Goal: Task Accomplishment & Management: Use online tool/utility

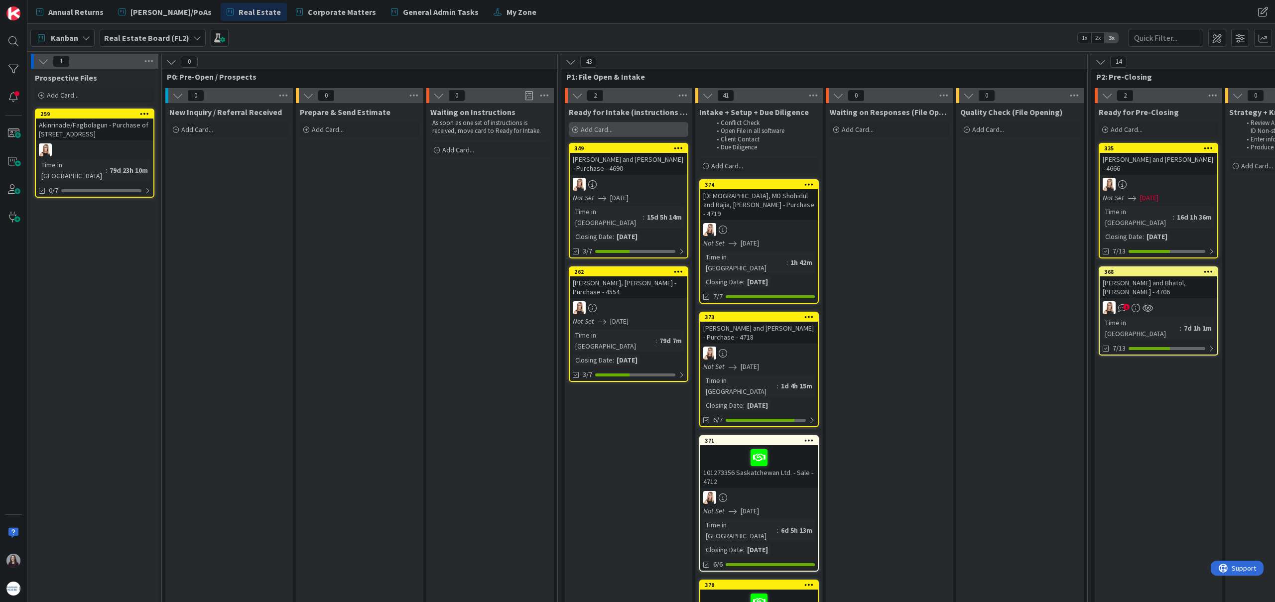
click at [613, 130] on div "Add Card..." at bounding box center [629, 129] width 120 height 15
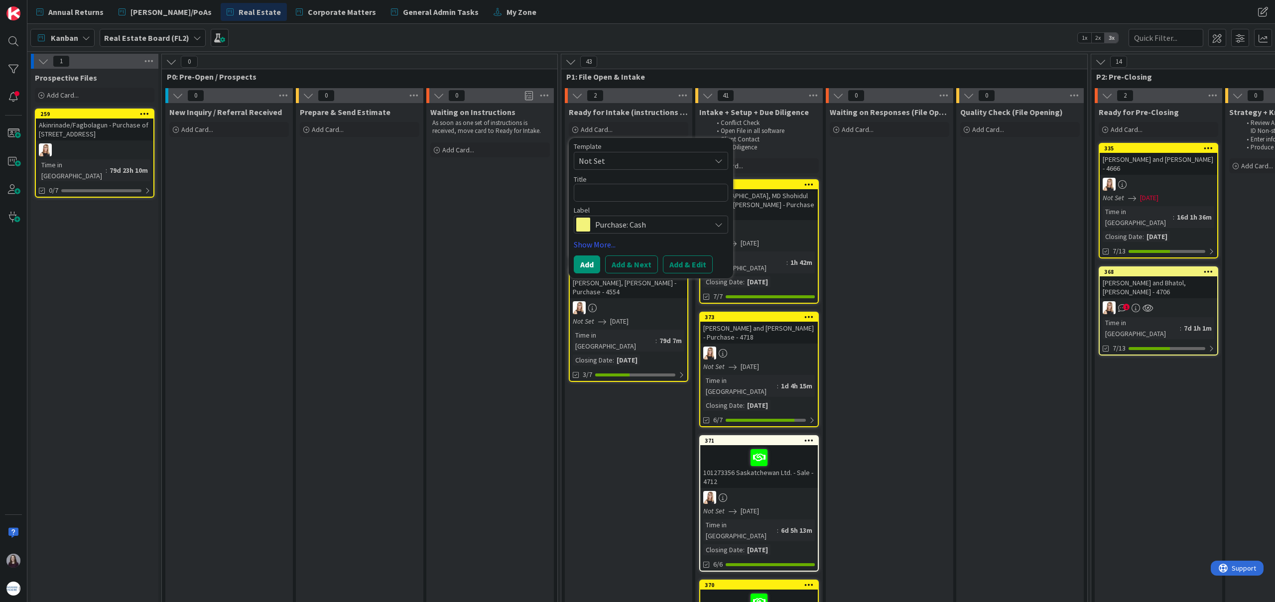
click at [674, 160] on span "Not Set" at bounding box center [641, 160] width 125 height 13
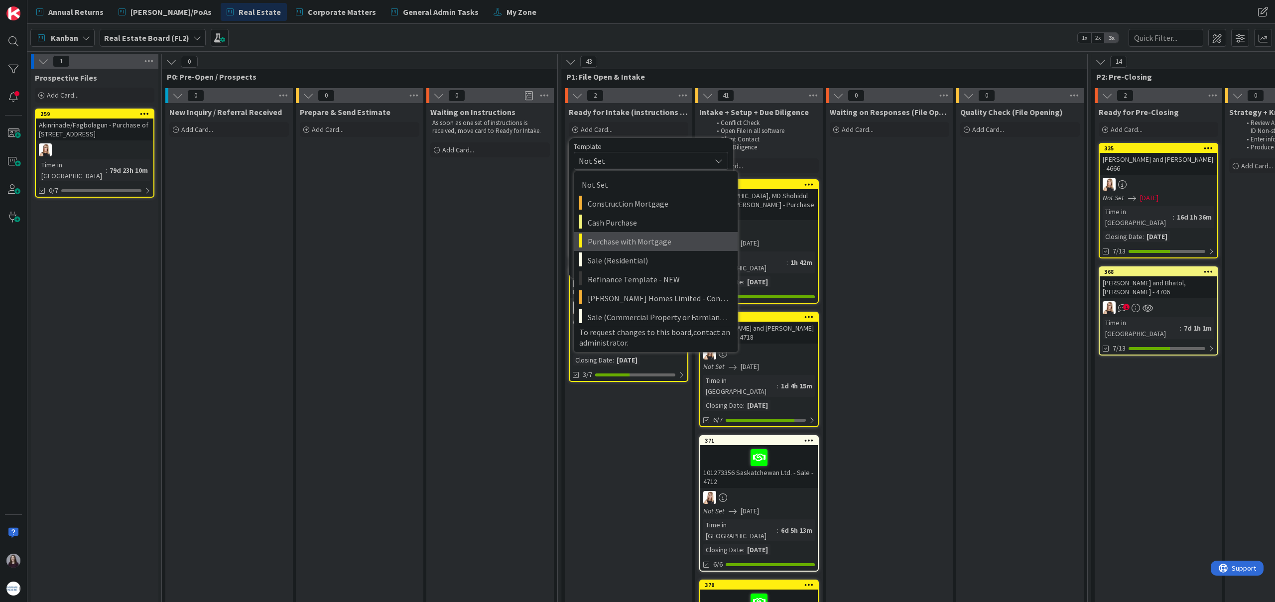
click at [660, 241] on span "Purchase with Mortgage" at bounding box center [659, 241] width 142 height 13
type textarea "x"
type textarea "Purchase with Mortgage"
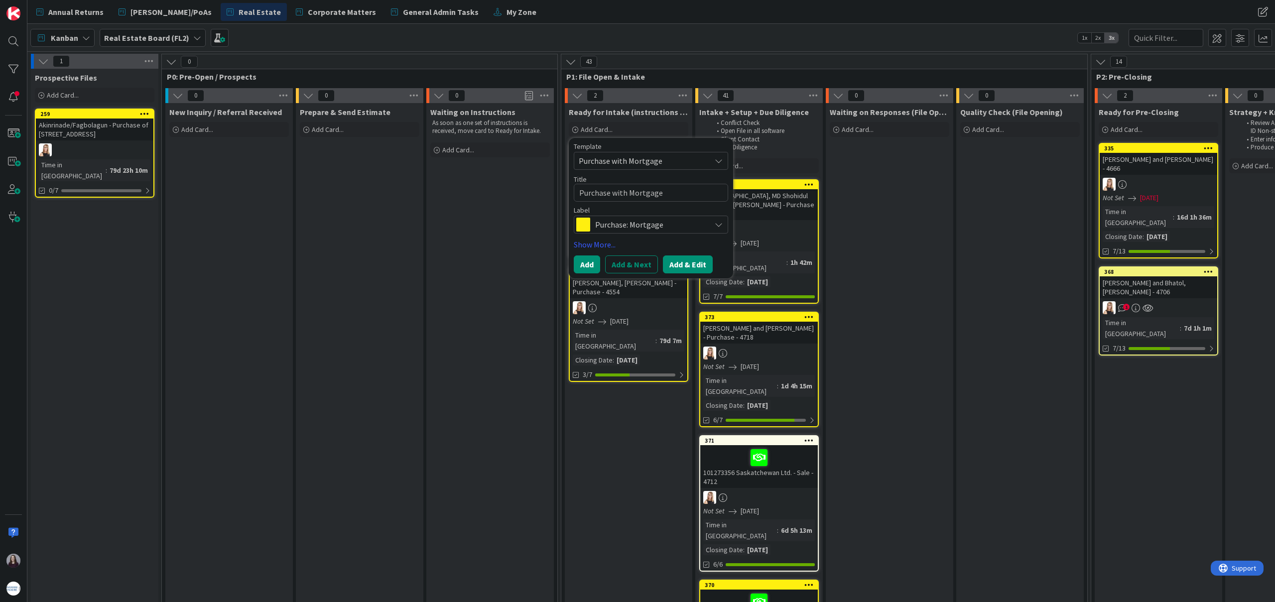
click at [693, 267] on button "Add & Edit" at bounding box center [688, 265] width 50 height 18
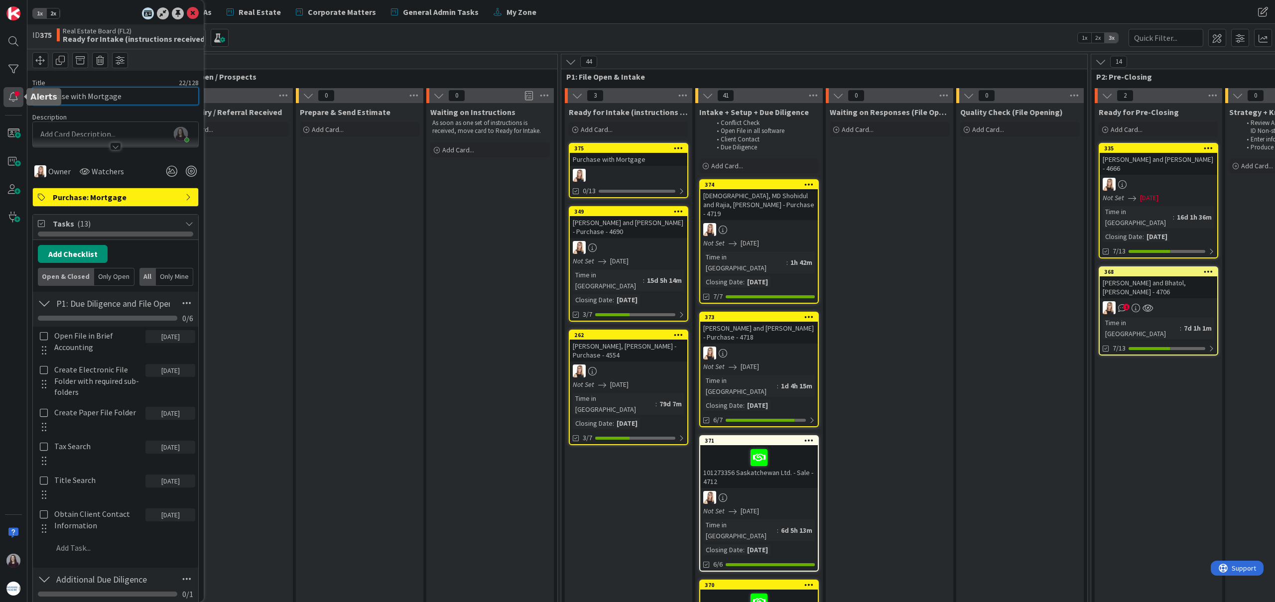
drag, startPoint x: 124, startPoint y: 97, endPoint x: 16, endPoint y: 97, distance: 108.1
click at [16, 97] on div "1x 2x ID 375 Real Estate Board (FL2) Ready for Intake (instructions received) T…" at bounding box center [13, 301] width 27 height 602
type input "a"
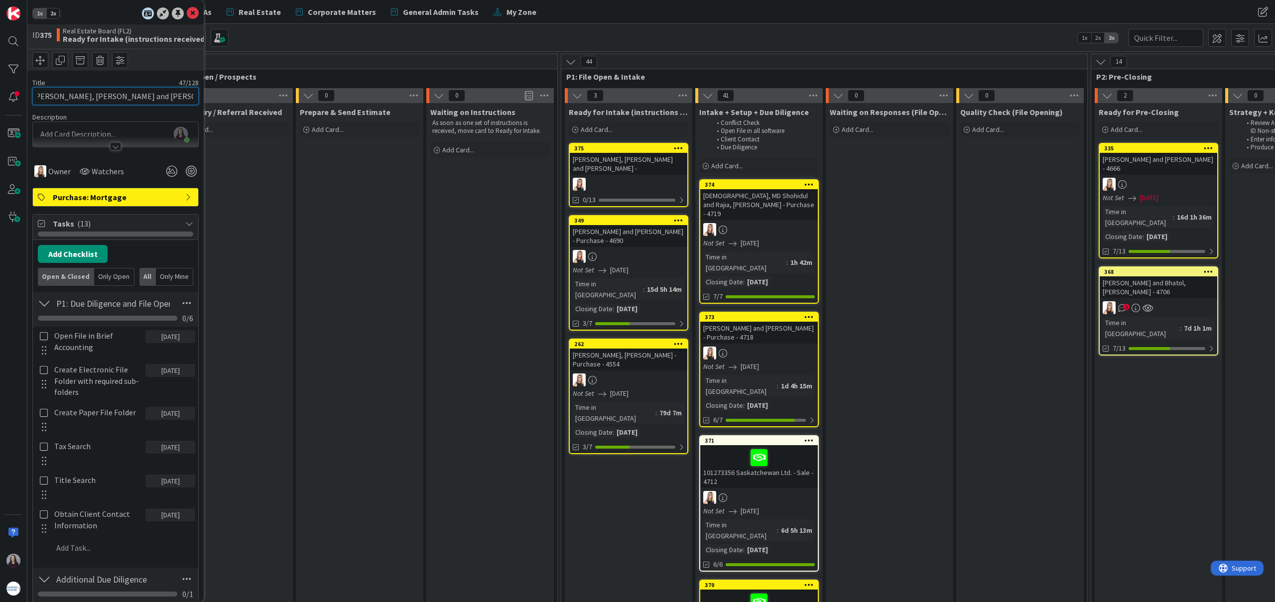
scroll to position [0, 9]
type input "[PERSON_NAME], [PERSON_NAME] and [PERSON_NAME] - 4721"
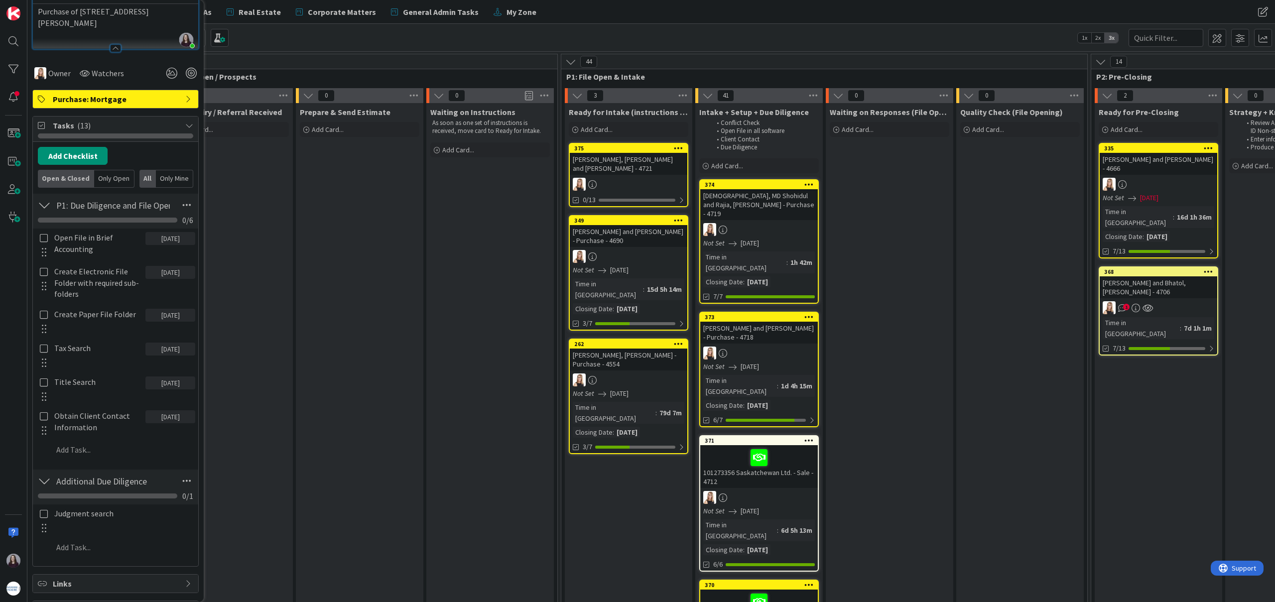
scroll to position [166, 0]
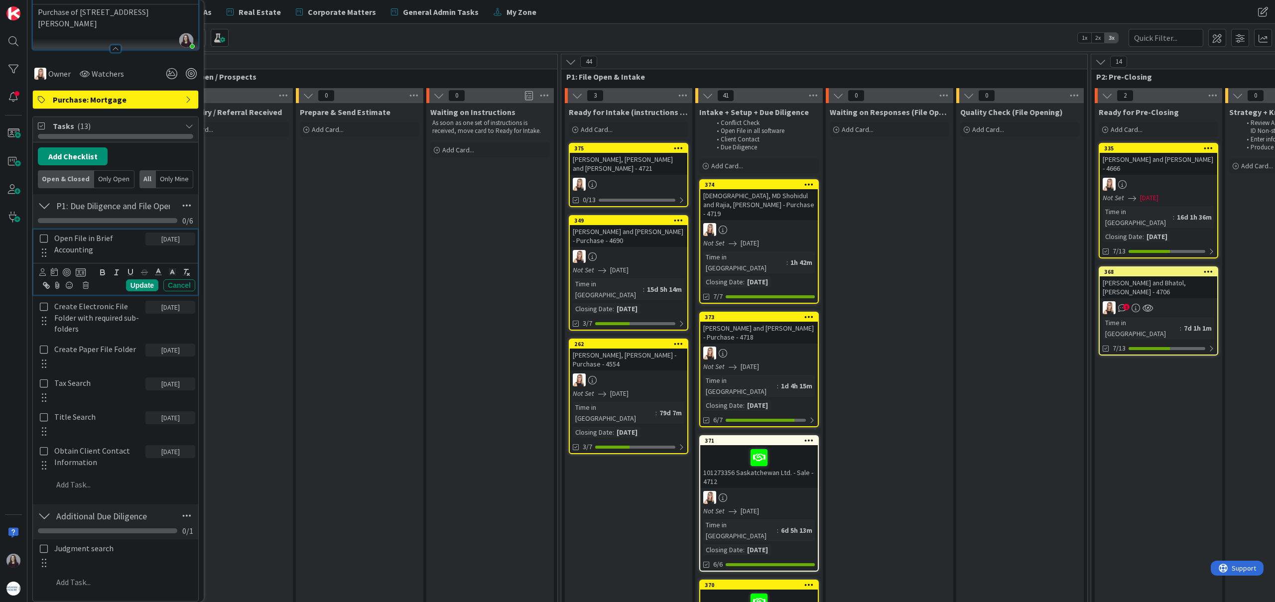
click at [45, 242] on icon at bounding box center [43, 238] width 11 height 9
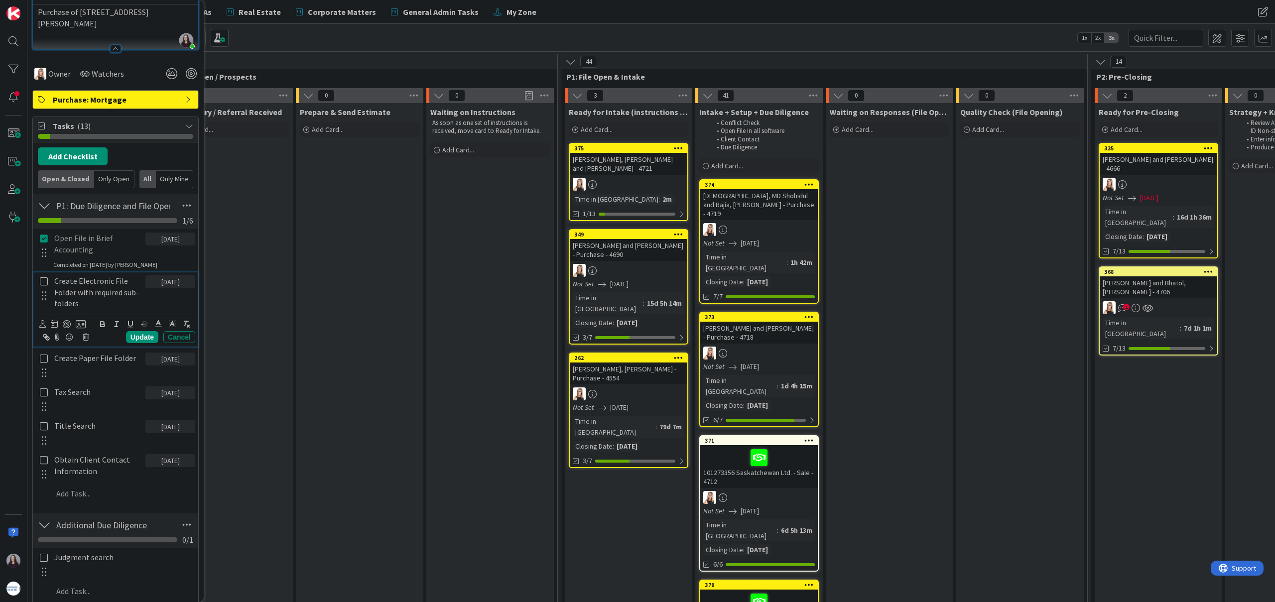
click at [43, 279] on icon at bounding box center [43, 281] width 11 height 9
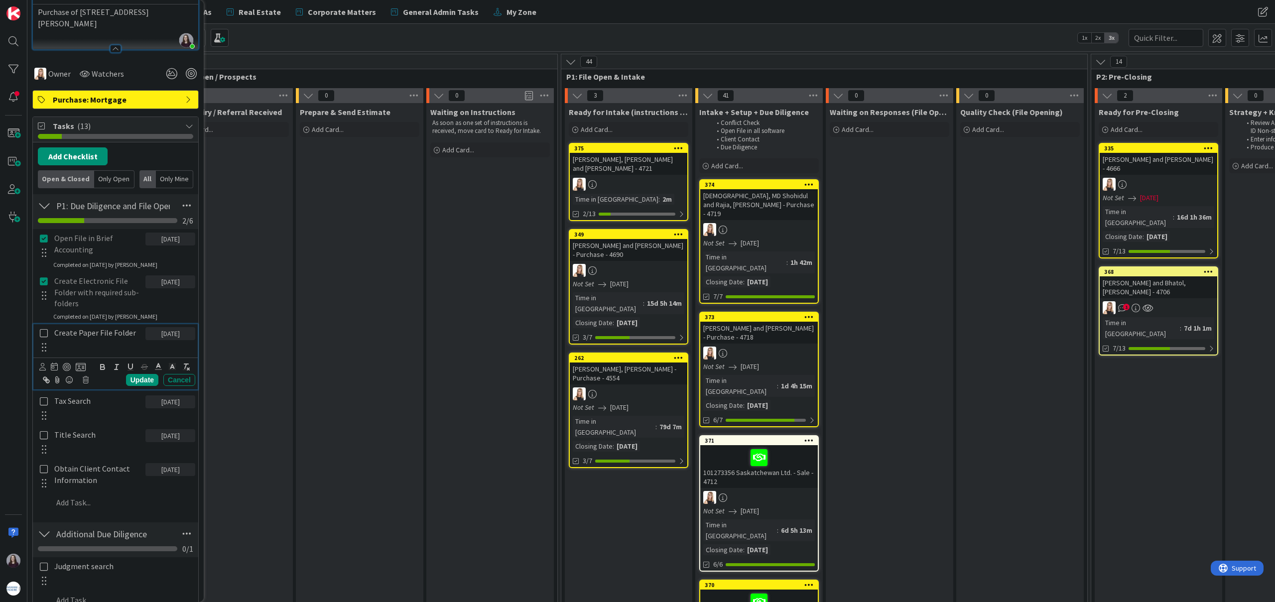
click at [45, 332] on icon at bounding box center [43, 333] width 11 height 9
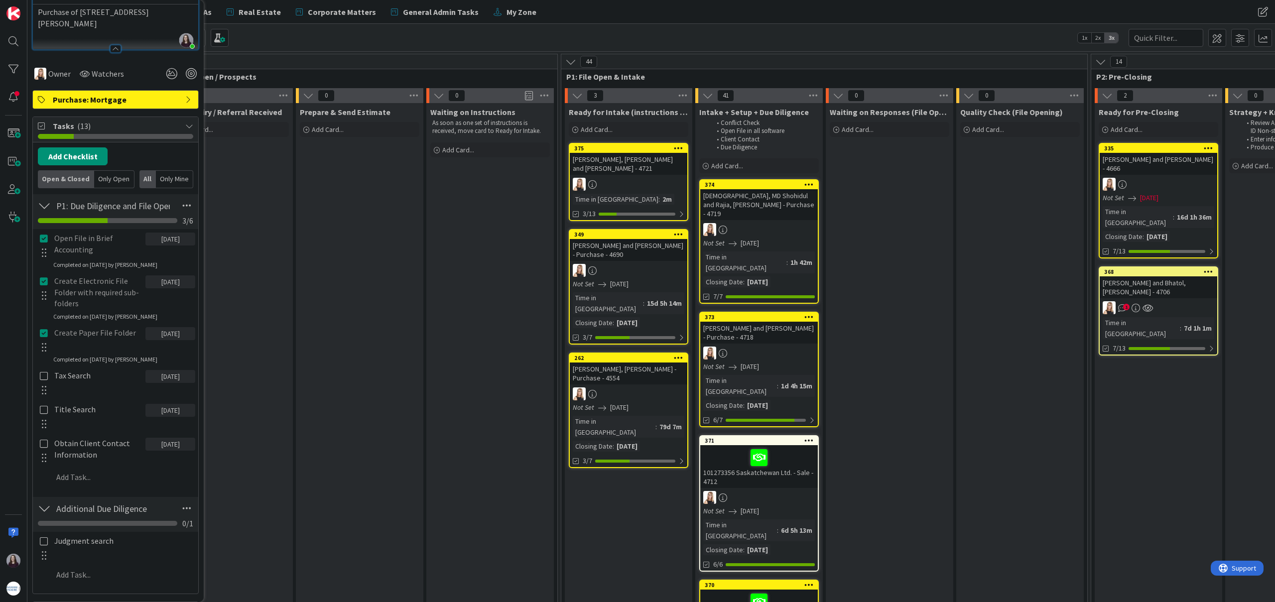
click at [45, 382] on div at bounding box center [43, 382] width 13 height 31
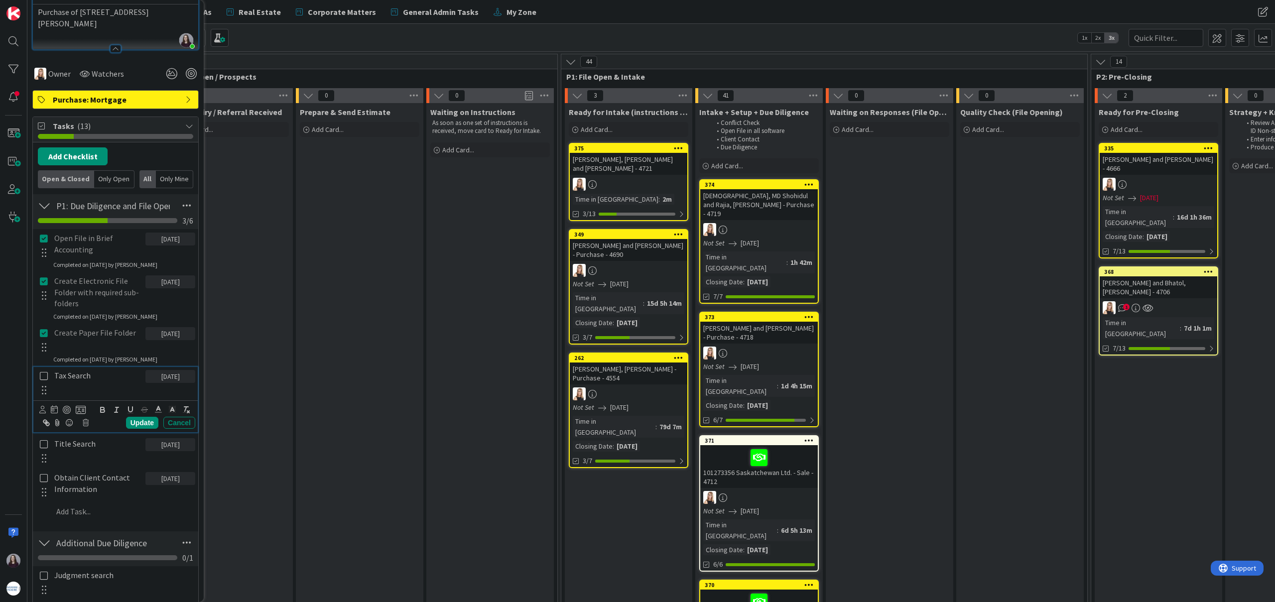
click at [45, 374] on icon at bounding box center [43, 376] width 11 height 9
click at [44, 423] on icon at bounding box center [43, 418] width 11 height 9
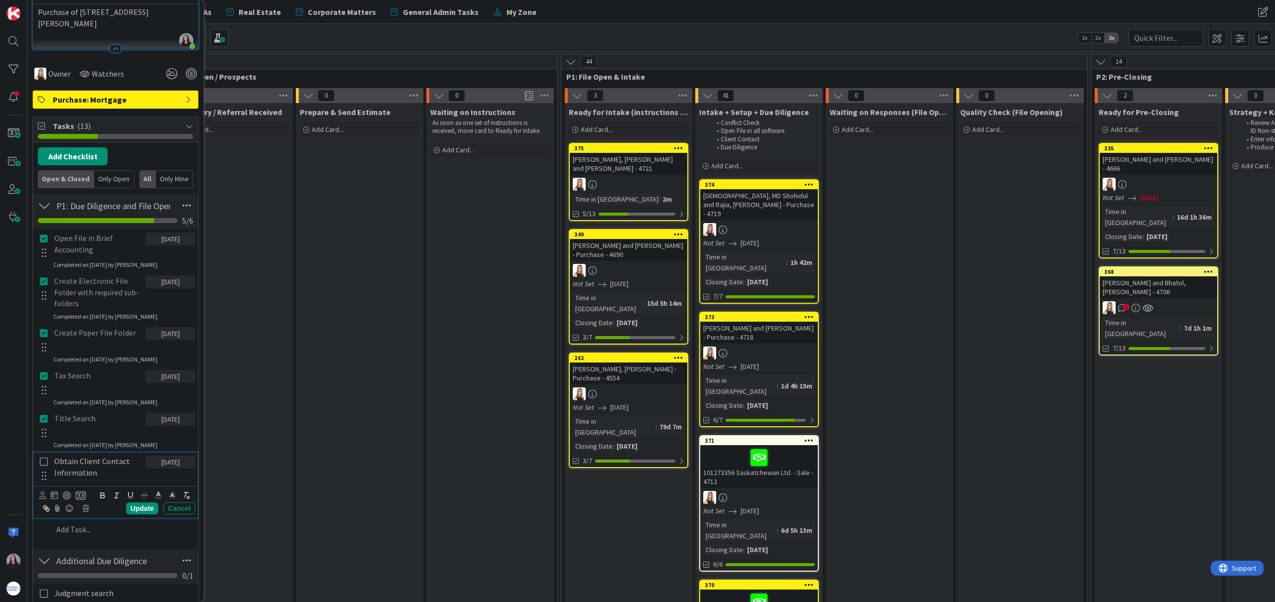
click at [41, 461] on icon at bounding box center [43, 461] width 11 height 9
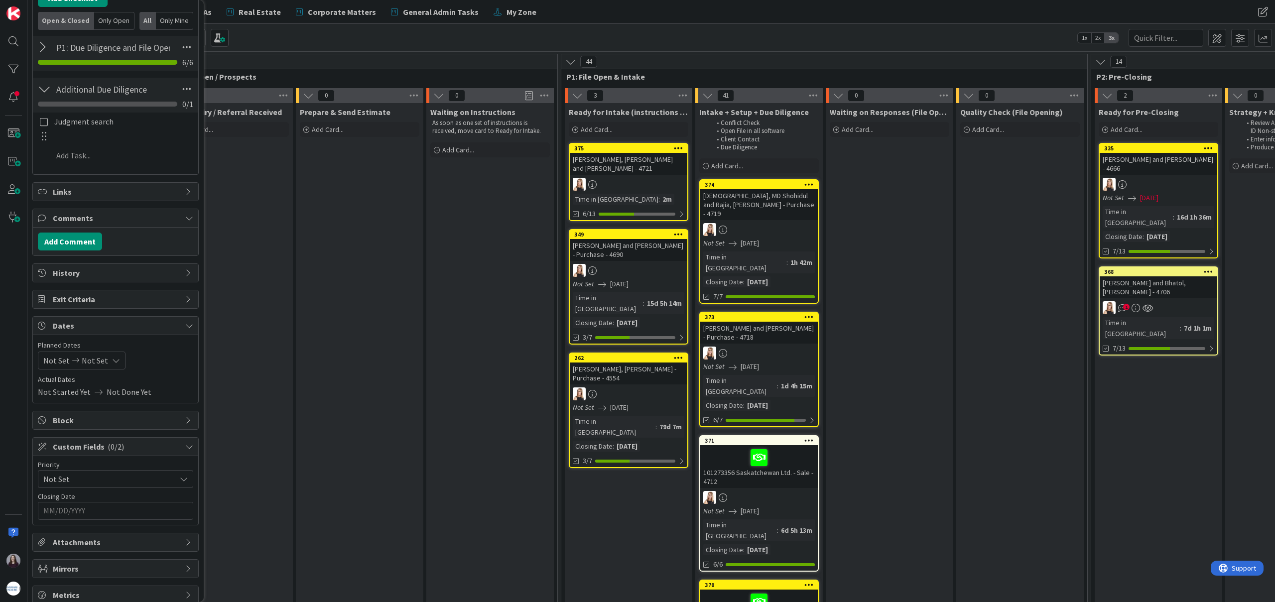
scroll to position [335, 0]
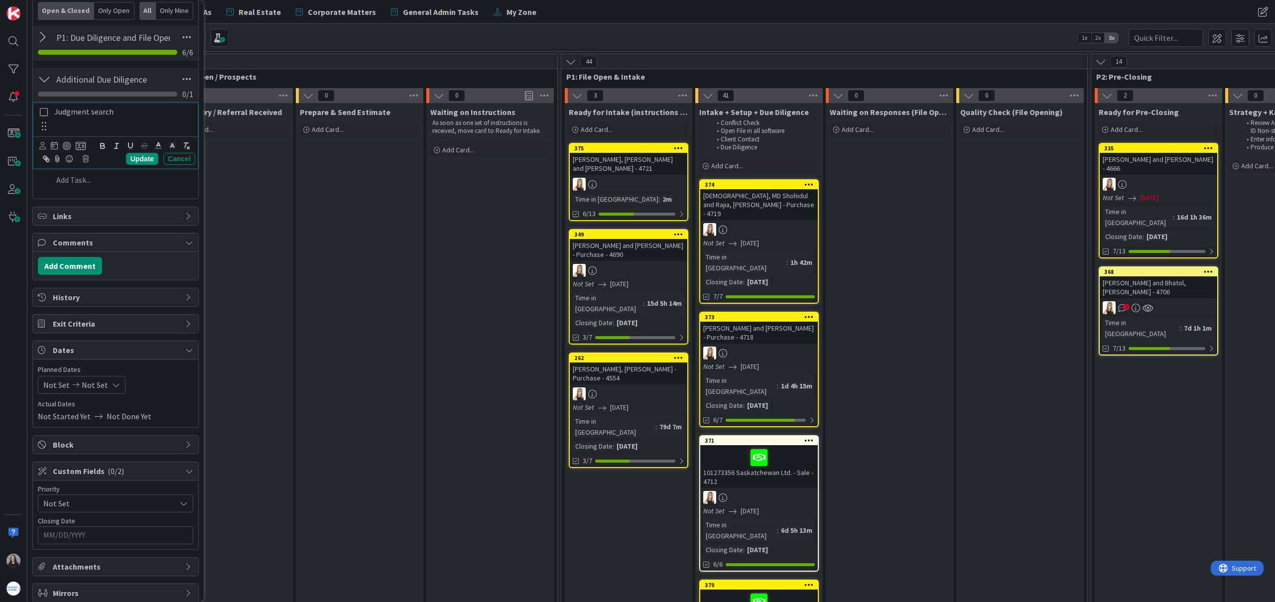
click at [45, 111] on icon at bounding box center [43, 112] width 11 height 9
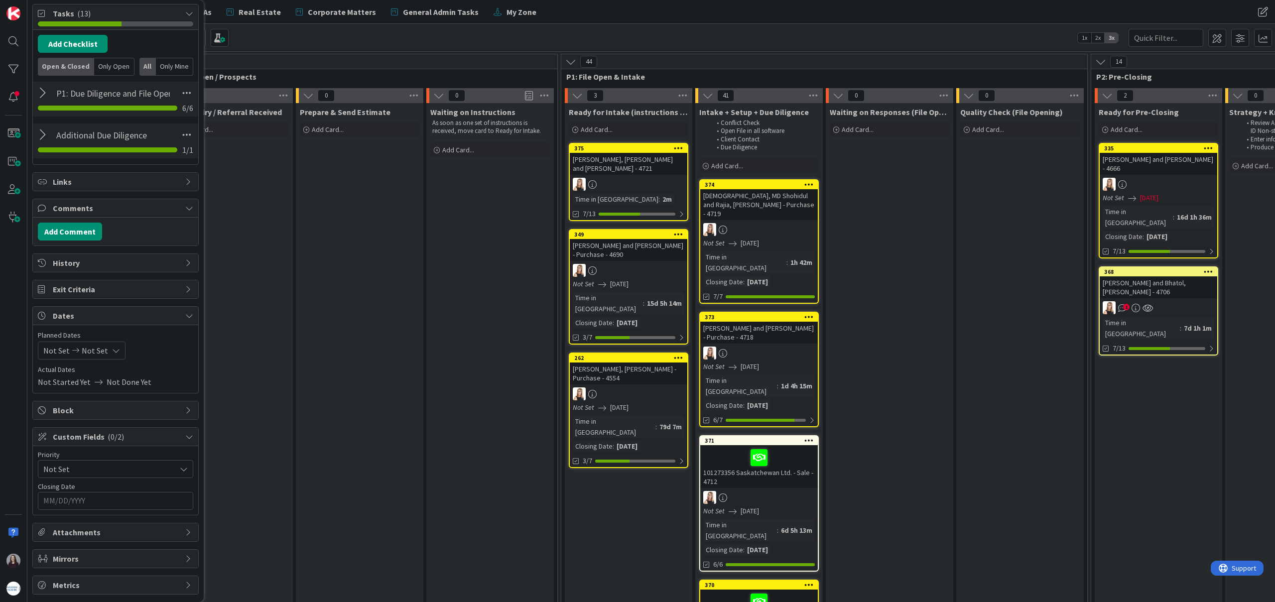
scroll to position [279, 0]
click at [112, 352] on icon at bounding box center [116, 351] width 8 height 8
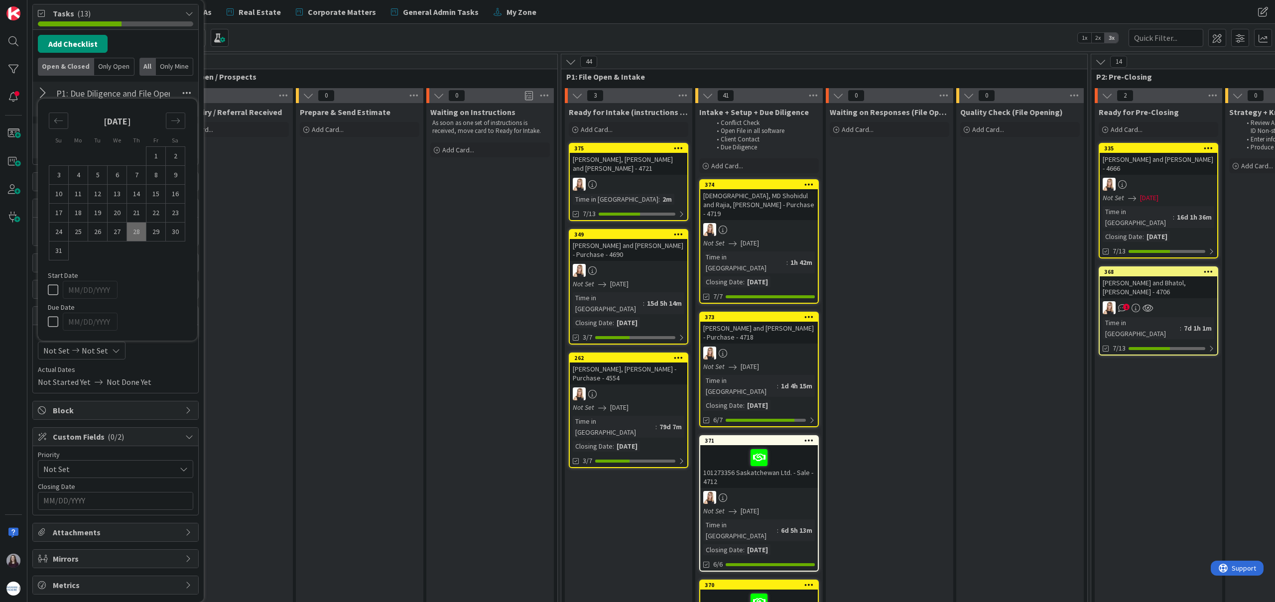
click at [115, 353] on icon at bounding box center [116, 351] width 8 height 8
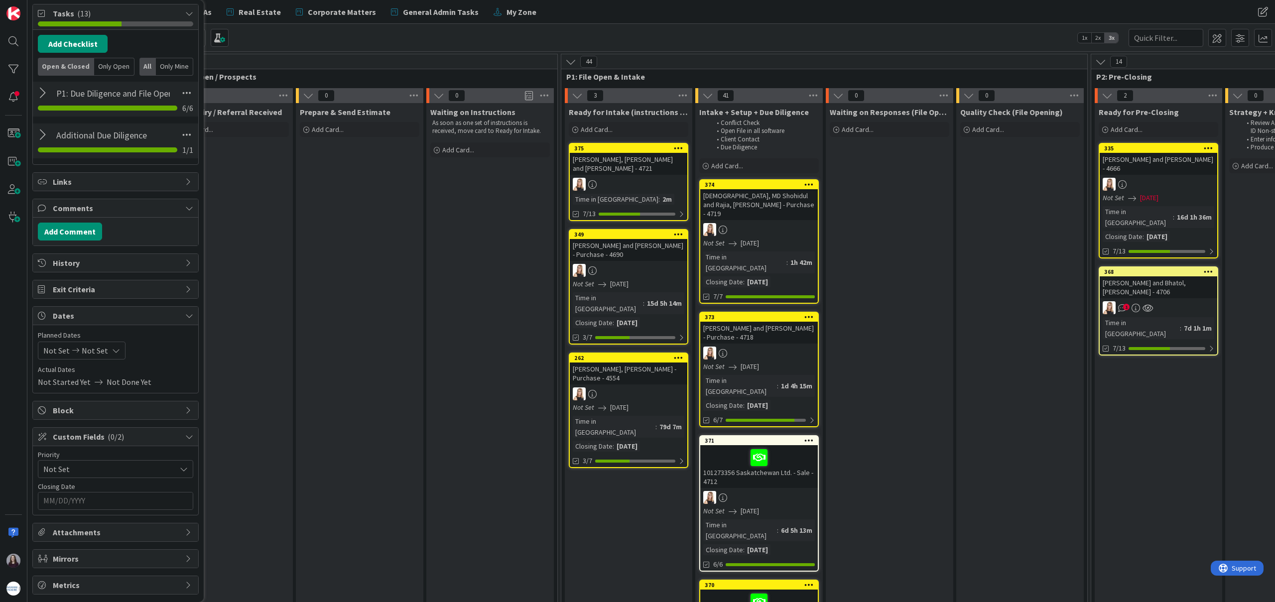
click at [112, 348] on icon at bounding box center [116, 351] width 8 height 8
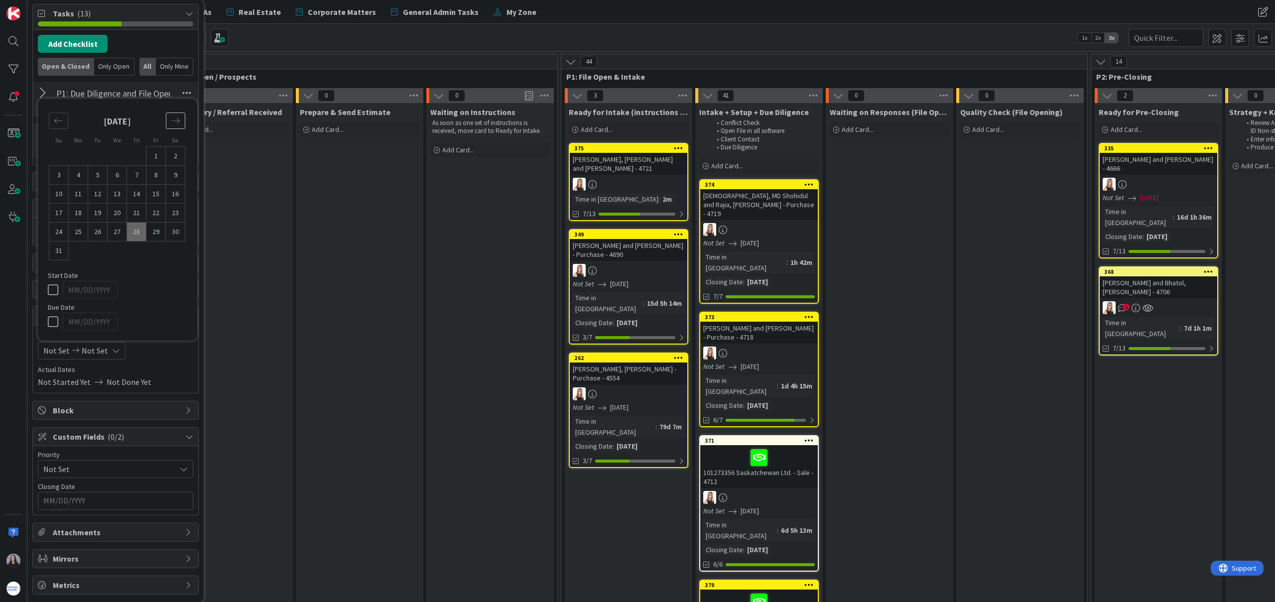
click at [179, 119] on icon "Move forward to switch to the next month." at bounding box center [175, 120] width 9 height 9
click at [80, 208] on td "15" at bounding box center [78, 213] width 19 height 19
type input "[DATE]"
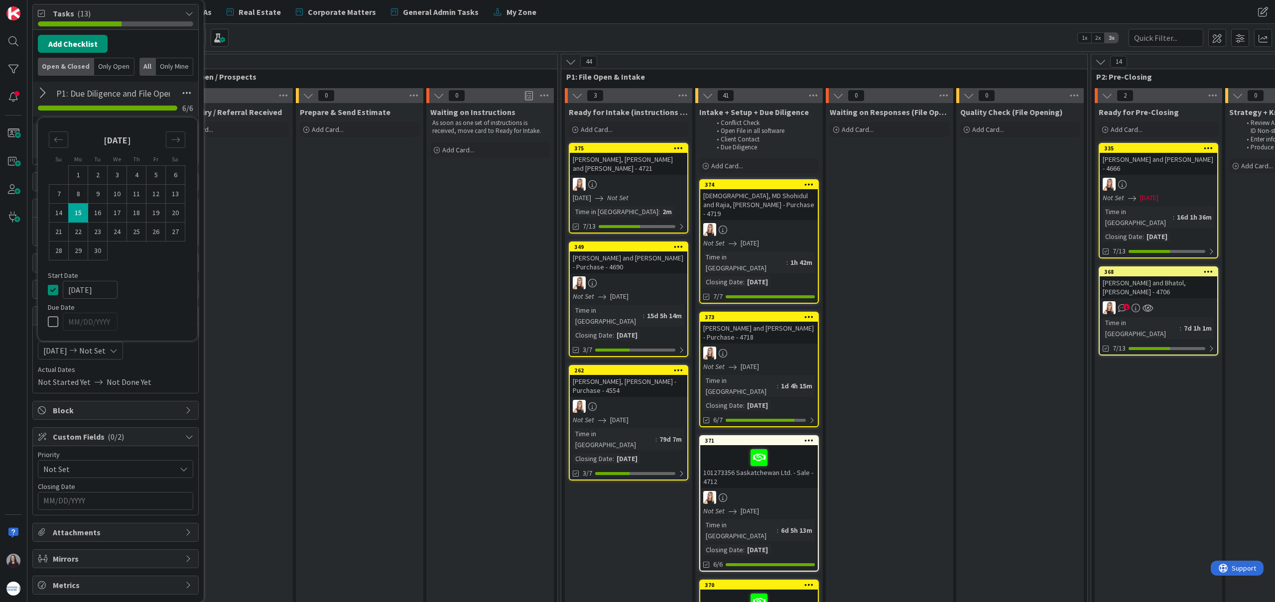
click at [52, 320] on icon at bounding box center [55, 322] width 15 height 12
click at [75, 215] on td "15" at bounding box center [78, 213] width 19 height 19
type input "[DATE]"
click at [54, 294] on icon at bounding box center [55, 290] width 15 height 12
click at [140, 287] on div at bounding box center [125, 290] width 125 height 18
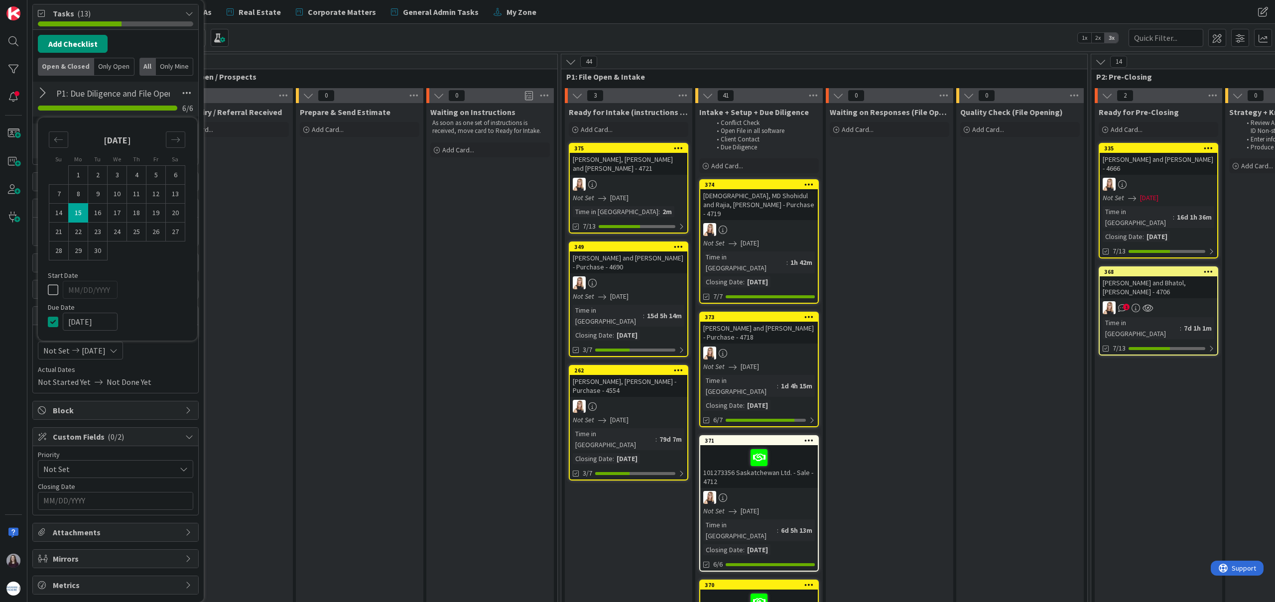
click at [152, 373] on span "Actual Dates" at bounding box center [115, 370] width 155 height 10
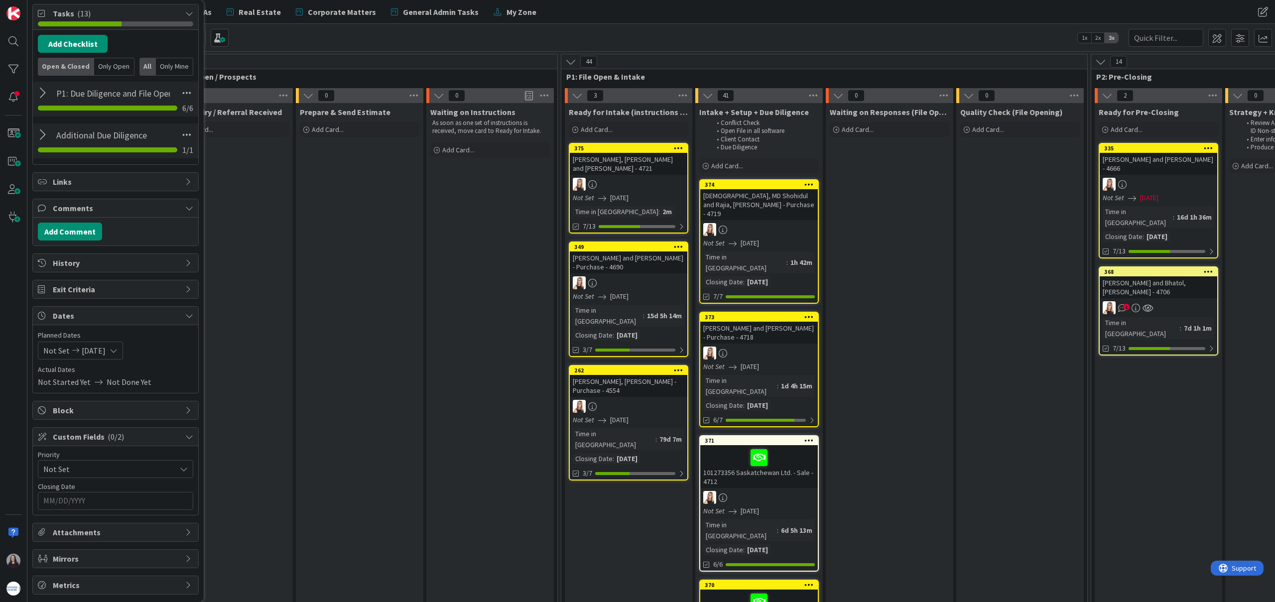
click at [123, 471] on span "Not Set" at bounding box center [107, 469] width 128 height 14
click at [123, 471] on span "Not Set" at bounding box center [107, 470] width 127 height 14
click at [129, 501] on input "MM/DD/YYYY" at bounding box center [115, 501] width 144 height 17
click at [184, 528] on div "Move forward to switch to the next month." at bounding box center [175, 527] width 19 height 16
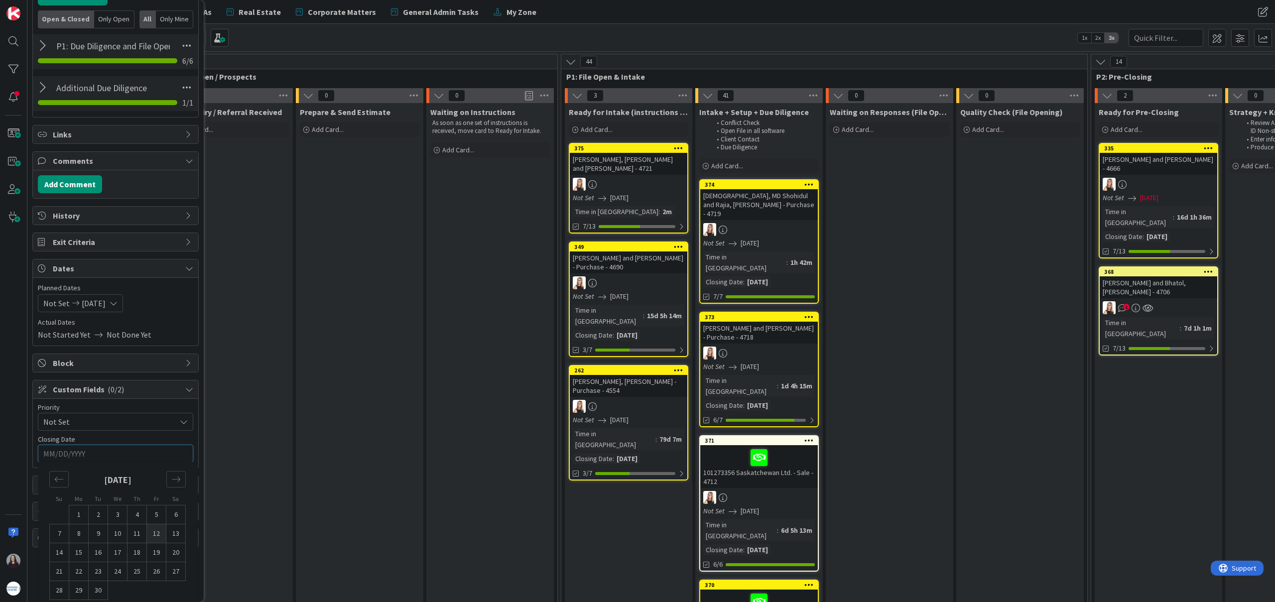
scroll to position [327, 0]
click at [83, 550] on td "15" at bounding box center [78, 552] width 19 height 19
type input "[DATE]"
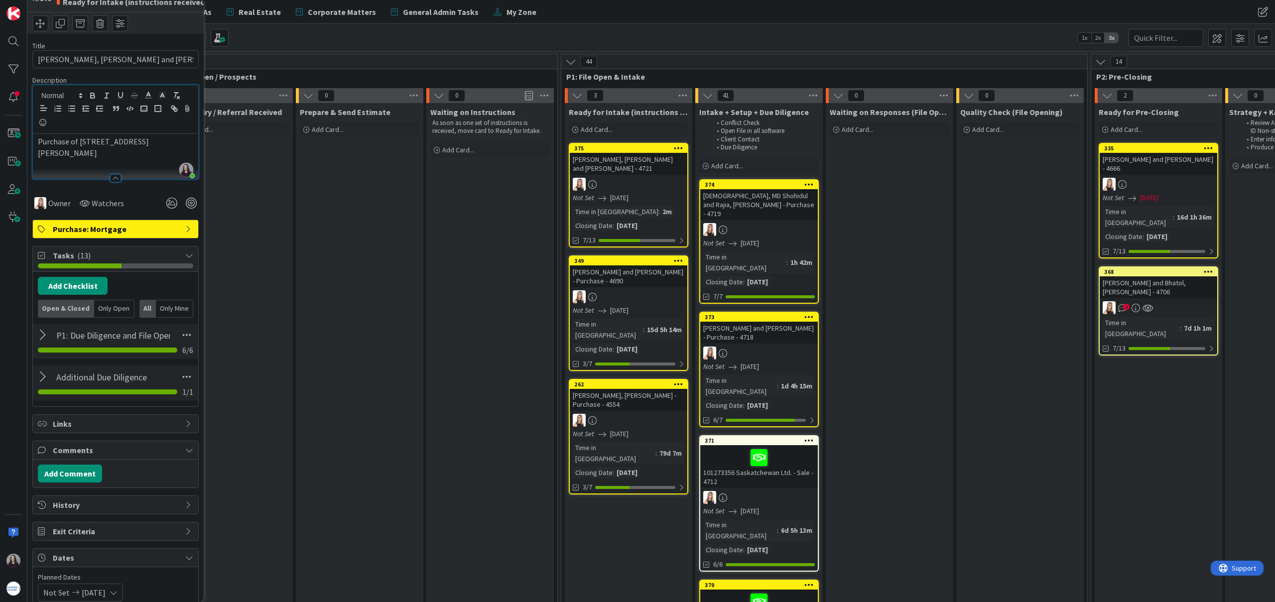
scroll to position [0, 0]
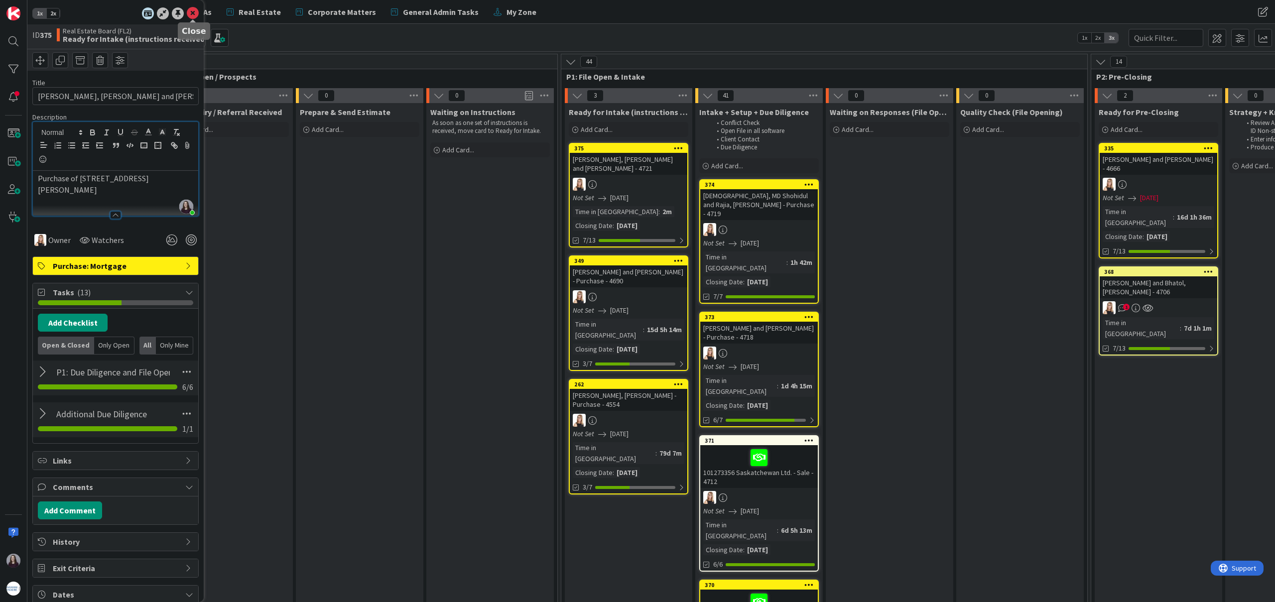
click at [190, 12] on icon at bounding box center [193, 13] width 12 height 12
